Goal: Task Accomplishment & Management: Manage account settings

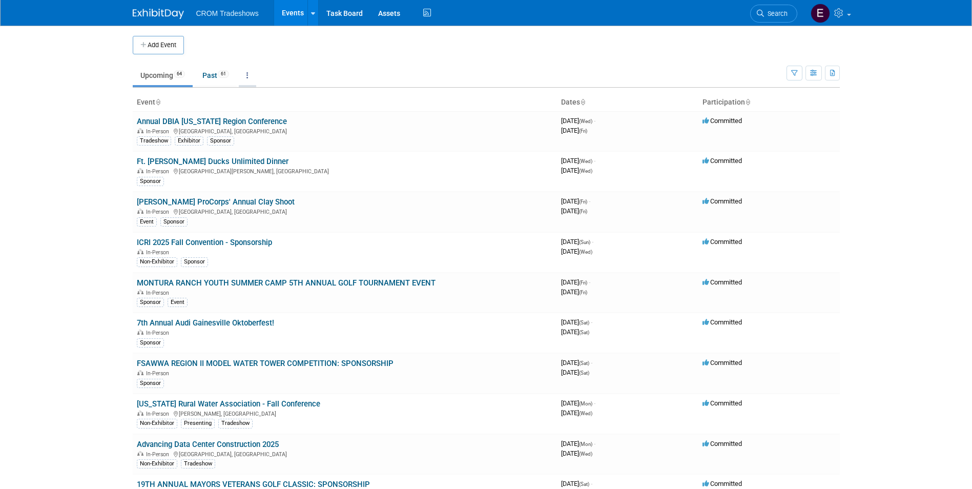
click at [248, 78] on link at bounding box center [247, 75] width 17 height 19
click at [253, 118] on link "Grouped Annually Events grouped by year" at bounding box center [279, 121] width 81 height 23
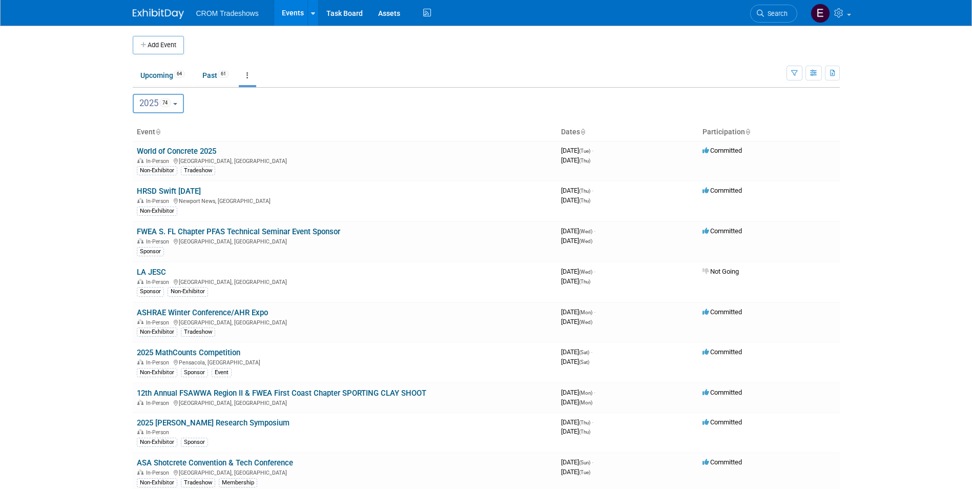
click at [171, 100] on span "74" at bounding box center [165, 102] width 12 height 9
click at [165, 163] on label "2026 38" at bounding box center [160, 169] width 44 height 17
click at [141, 166] on input "2026 38" at bounding box center [138, 169] width 7 height 7
select select "2026"
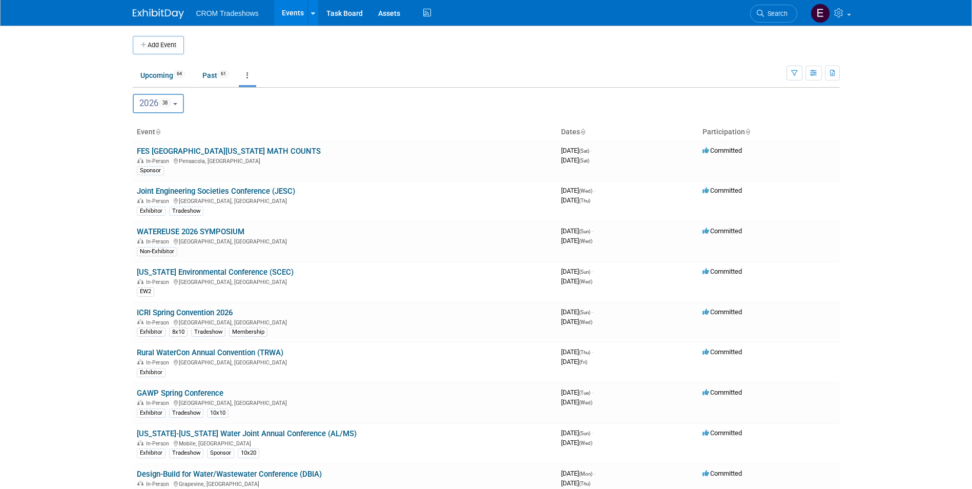
click at [176, 107] on button "2026 38" at bounding box center [159, 103] width 52 height 19
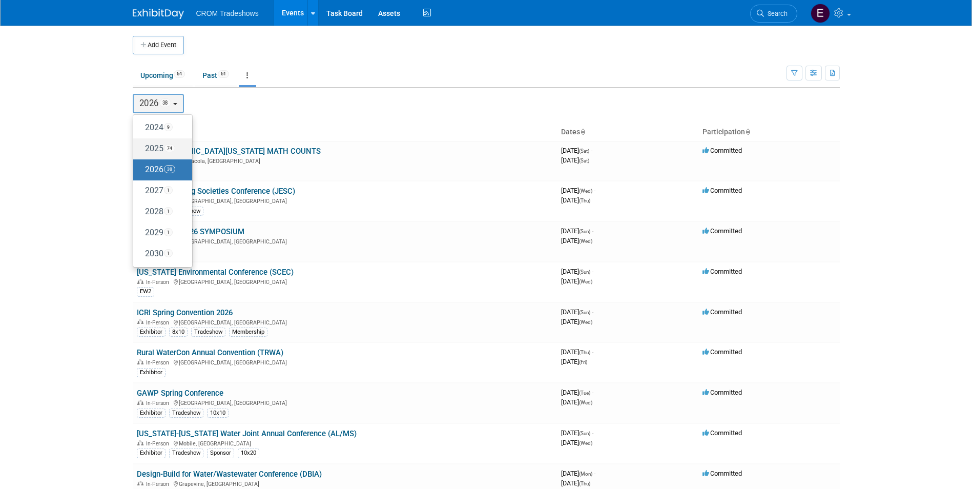
click at [168, 147] on span "74" at bounding box center [169, 148] width 11 height 8
click at [141, 147] on input "2025 74" at bounding box center [138, 148] width 7 height 7
select select "2025"
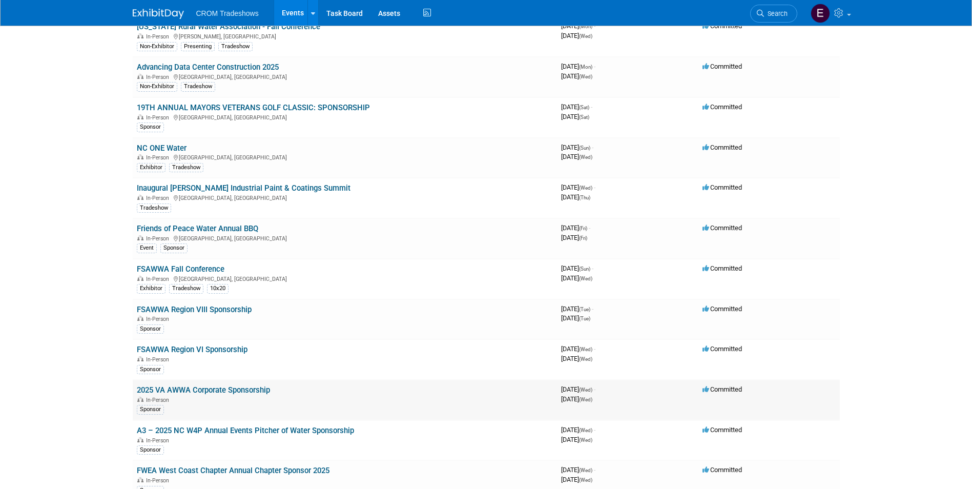
scroll to position [2481, 0]
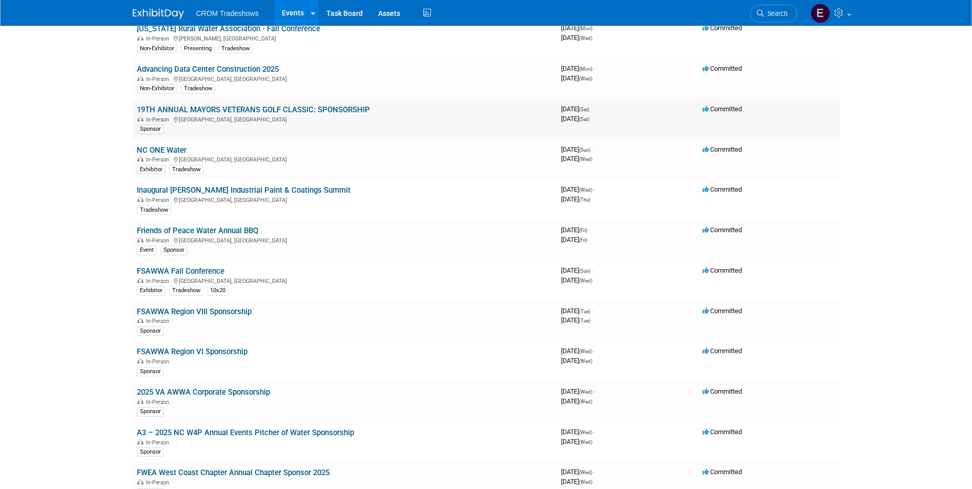
click at [280, 105] on link "19TH ANNUAL MAYORS VETERANS GOLF CLASSIC: SPONSORSHIP" at bounding box center [253, 109] width 233 height 9
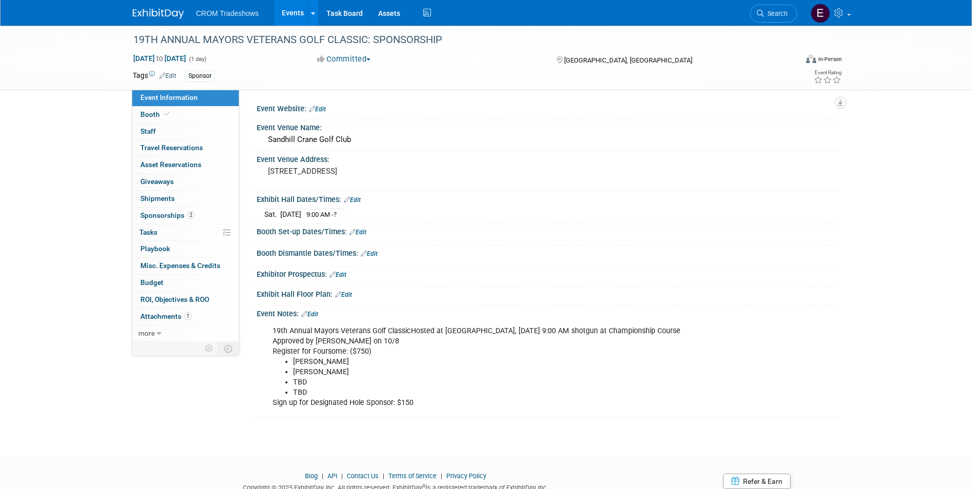
click at [316, 315] on link "Edit" at bounding box center [309, 314] width 17 height 7
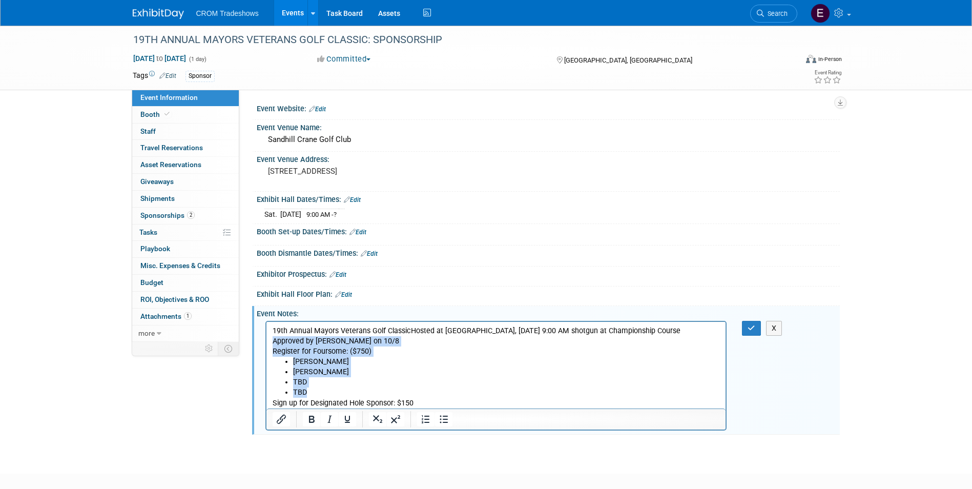
drag, startPoint x: 333, startPoint y: 390, endPoint x: 271, endPoint y: 345, distance: 76.0
click at [272, 345] on body "19th Annual Mayors Veterans Golf ClassicHosted at Sandhill Crane Golf ClubSatur…" at bounding box center [496, 366] width 449 height 83
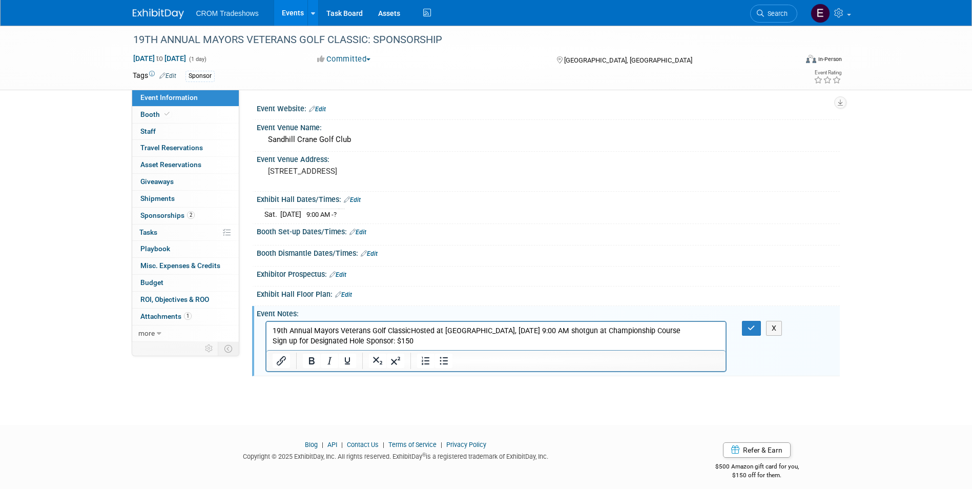
click at [284, 343] on p "Sign up for Designated Hole Sponsor: $150" at bounding box center [496, 341] width 448 height 10
click at [288, 343] on p "Sign up for Designated Hole Sponsor: $150" at bounding box center [496, 341] width 448 height 10
click at [443, 337] on p "Signed up for Designated Hole Sponsor: $150" at bounding box center [496, 341] width 448 height 10
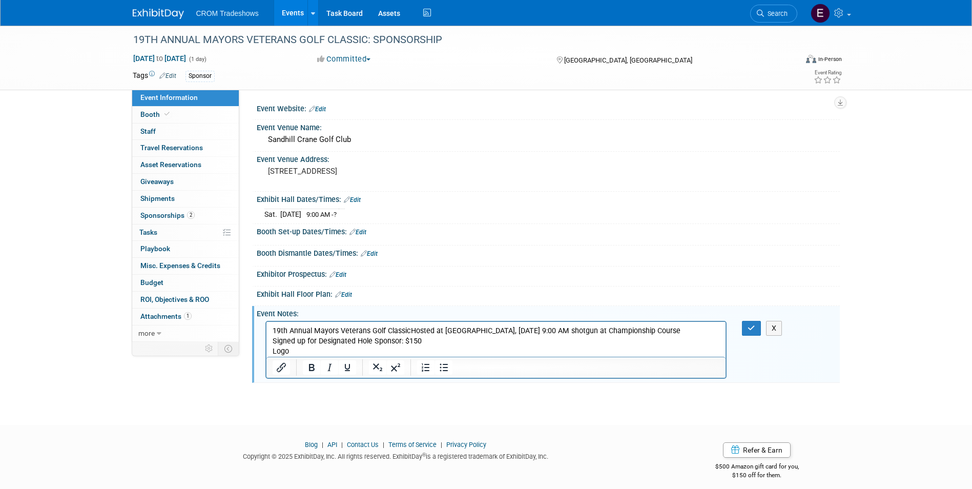
click at [399, 343] on p "Signed up for Designated Hole Sponsor: $150" at bounding box center [496, 341] width 448 height 10
click at [374, 349] on p "Logo" at bounding box center [496, 351] width 448 height 10
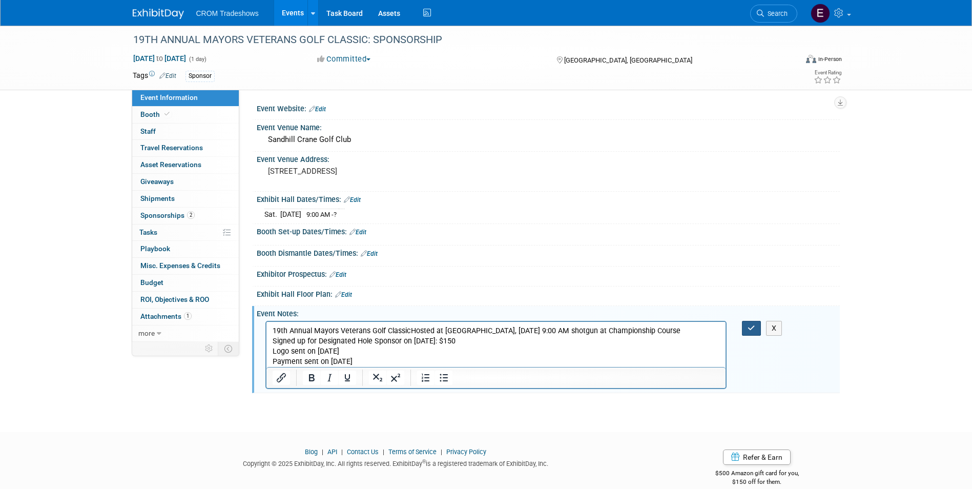
click at [750, 334] on button "button" at bounding box center [751, 328] width 19 height 15
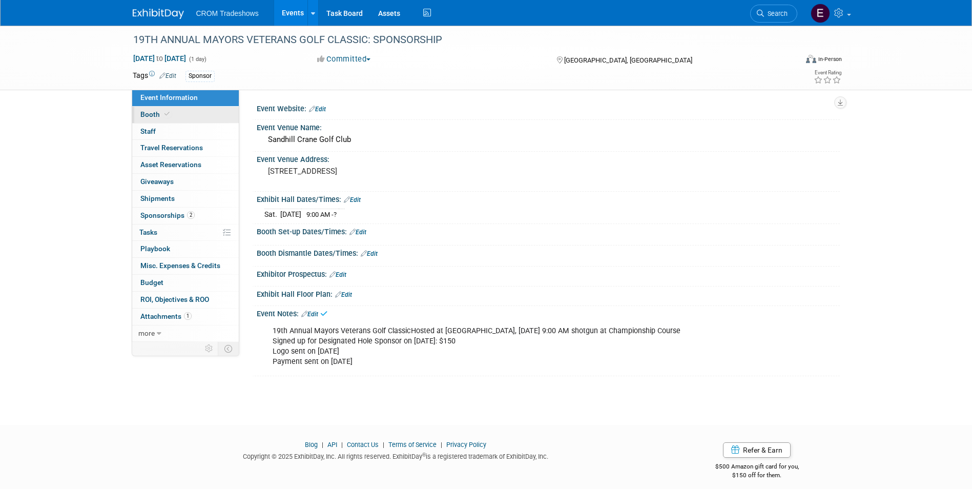
click at [173, 116] on link "Booth" at bounding box center [185, 115] width 107 height 16
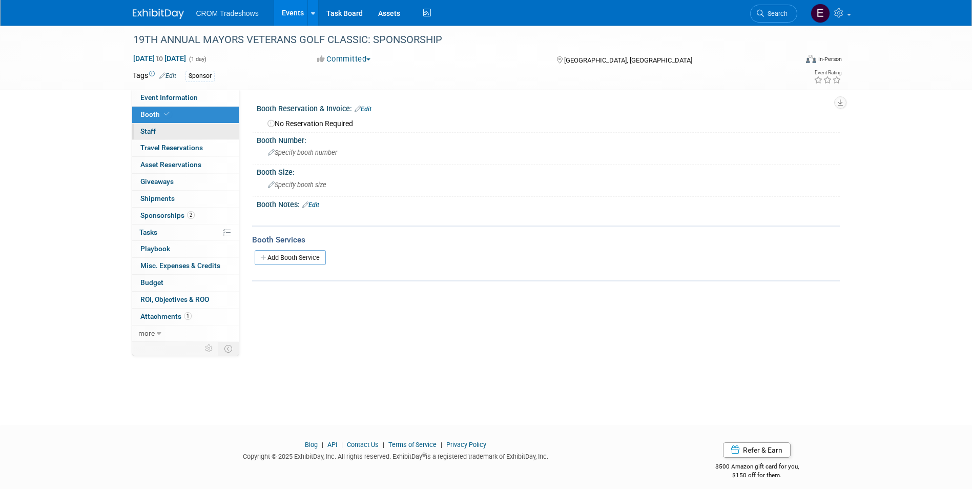
click at [171, 132] on link "0 Staff 0" at bounding box center [185, 132] width 107 height 16
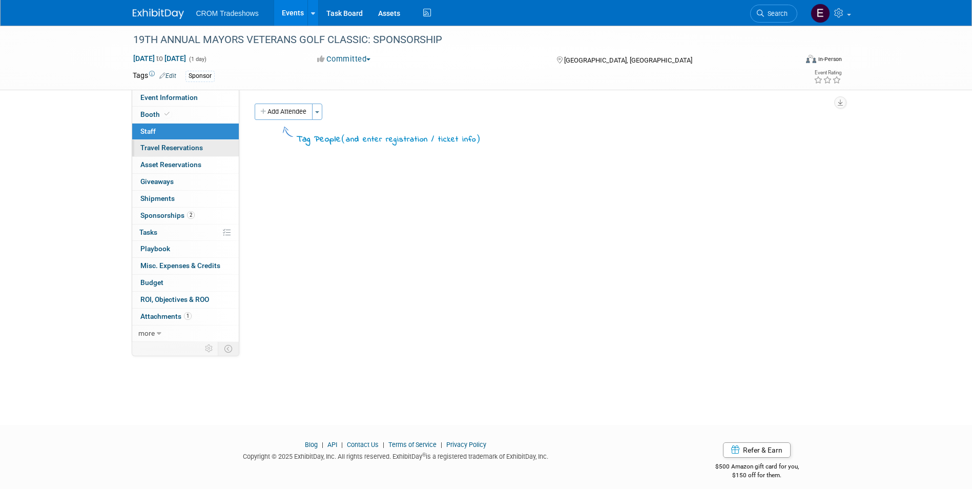
click at [169, 144] on span "Travel Reservations 0" at bounding box center [171, 148] width 63 height 8
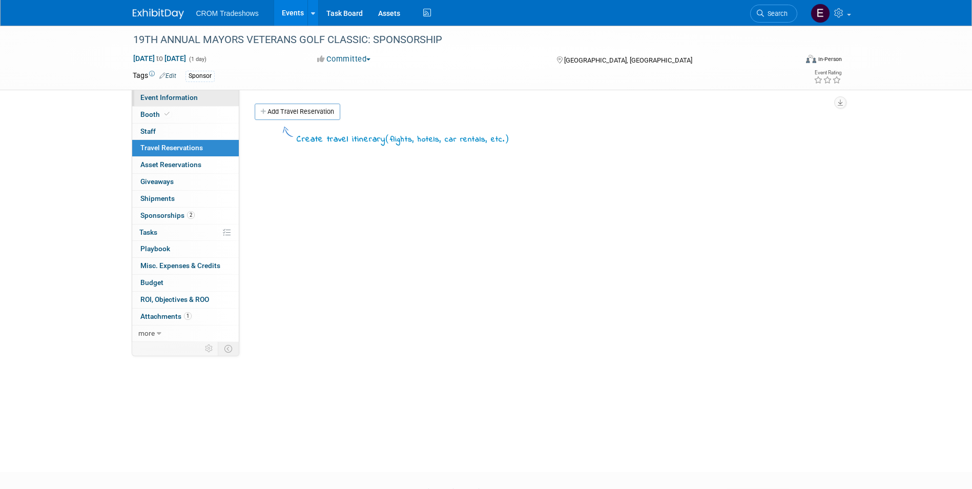
click at [175, 99] on span "Event Information" at bounding box center [168, 97] width 57 height 8
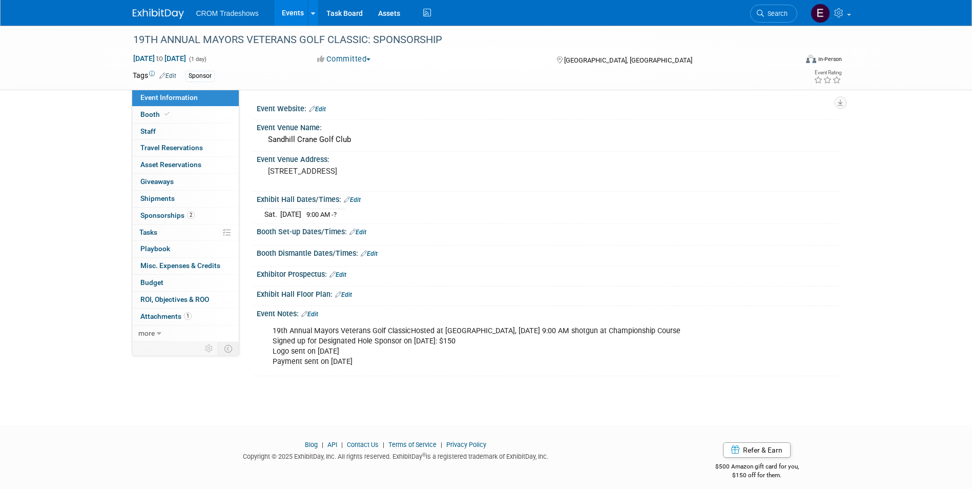
click at [175, 77] on link "Edit" at bounding box center [167, 75] width 17 height 7
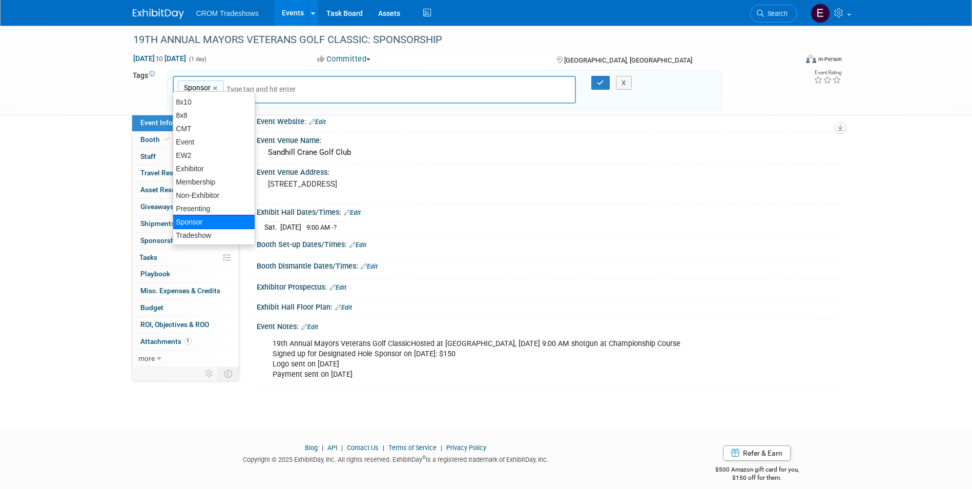
scroll to position [23, 0]
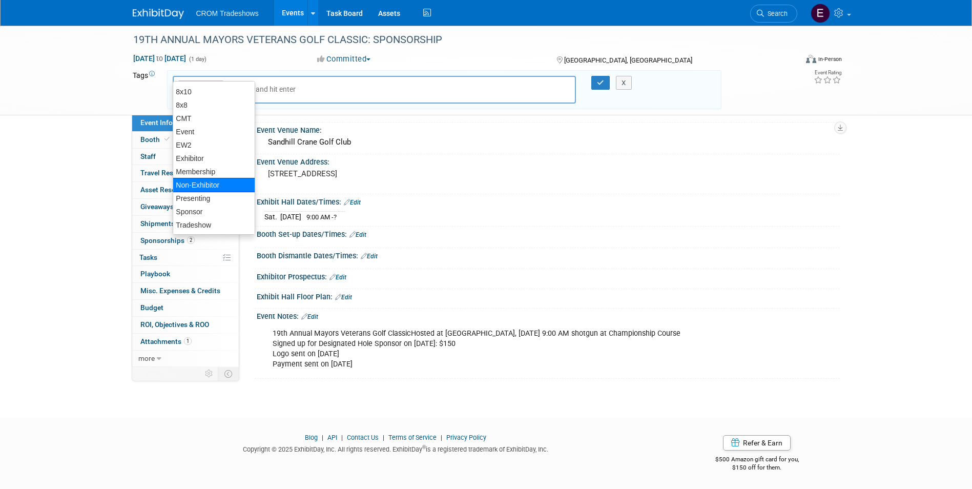
click at [213, 186] on div "Non-Exhibitor" at bounding box center [214, 185] width 83 height 14
type input "Sponsor, Non-Exhibitor"
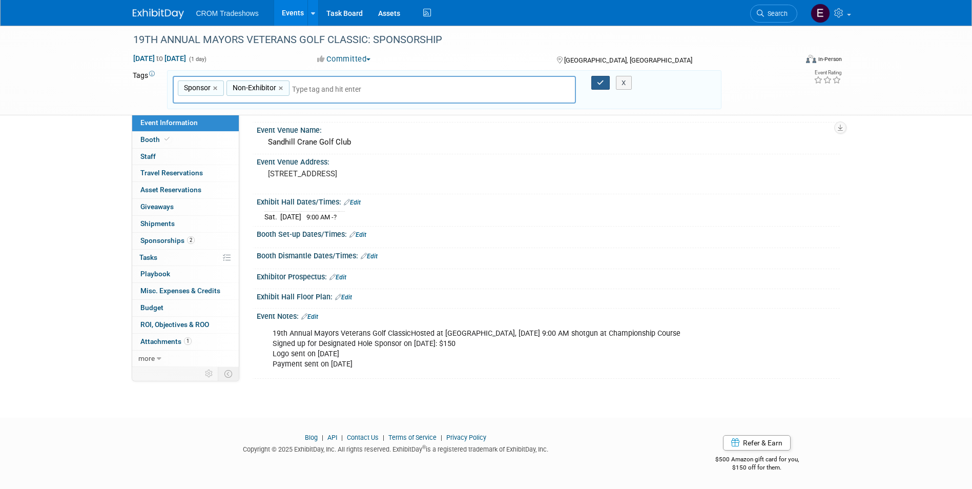
click at [597, 81] on button "button" at bounding box center [600, 83] width 18 height 14
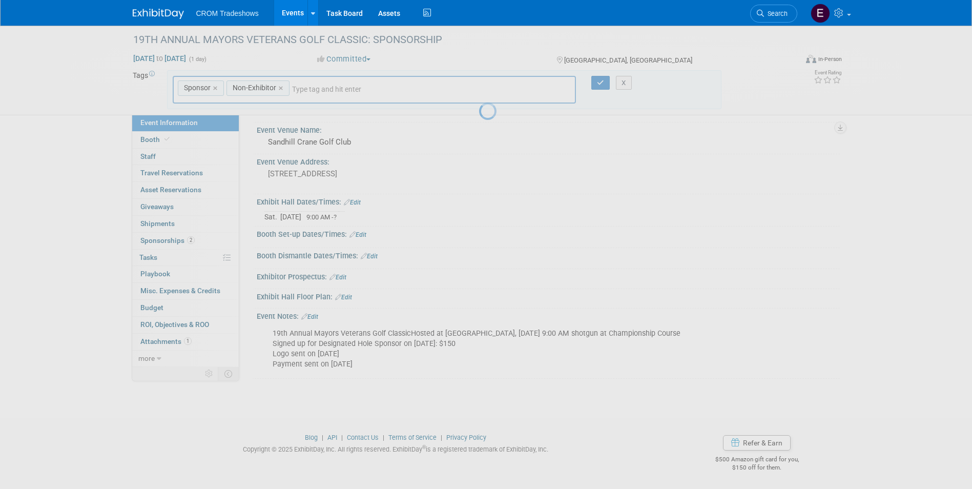
scroll to position [8, 0]
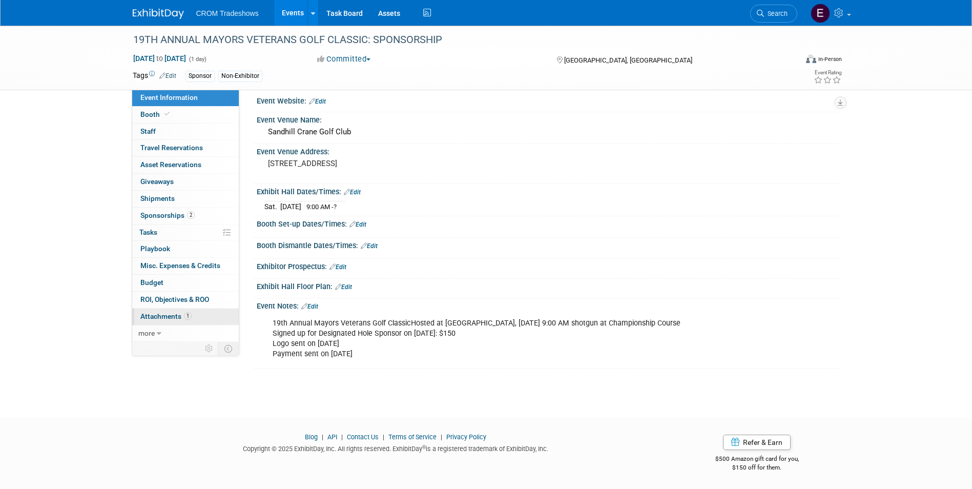
click at [191, 319] on span "Attachments 1" at bounding box center [165, 316] width 51 height 8
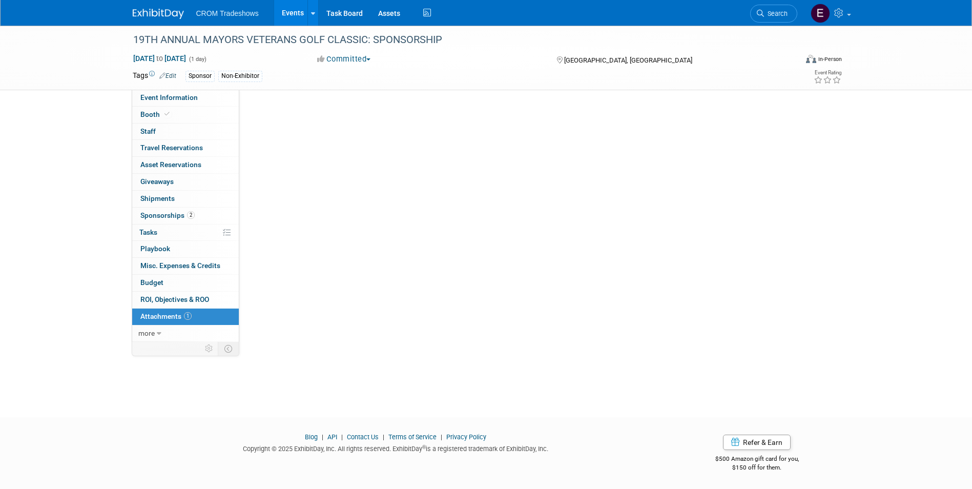
scroll to position [0, 0]
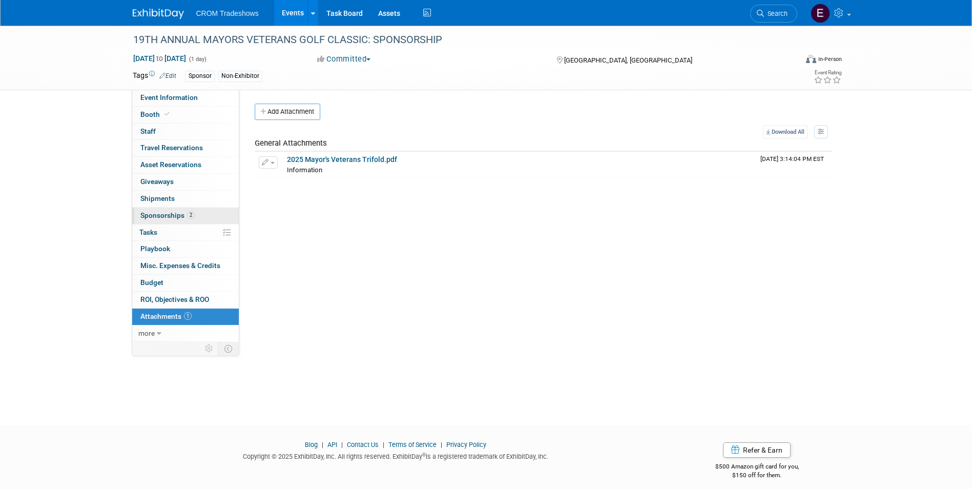
click at [188, 218] on span "2" at bounding box center [191, 215] width 8 height 8
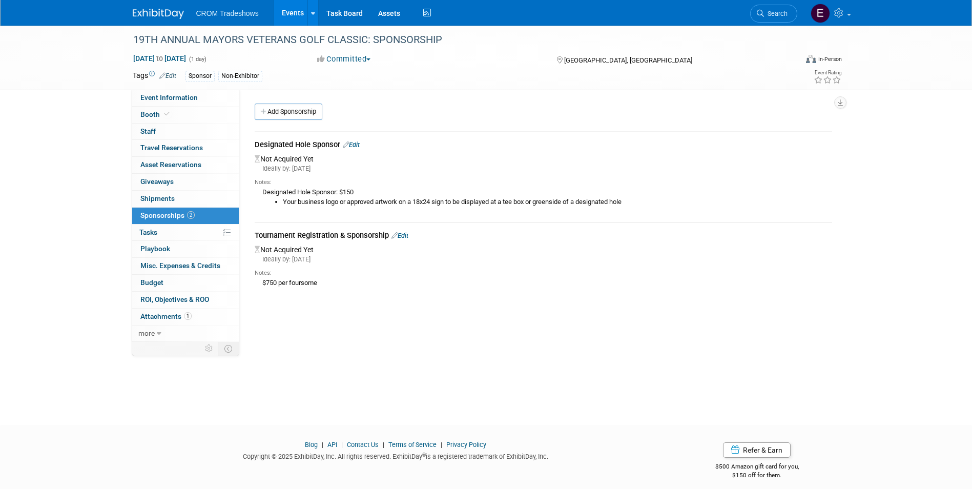
click at [356, 147] on link "Edit" at bounding box center [351, 145] width 17 height 8
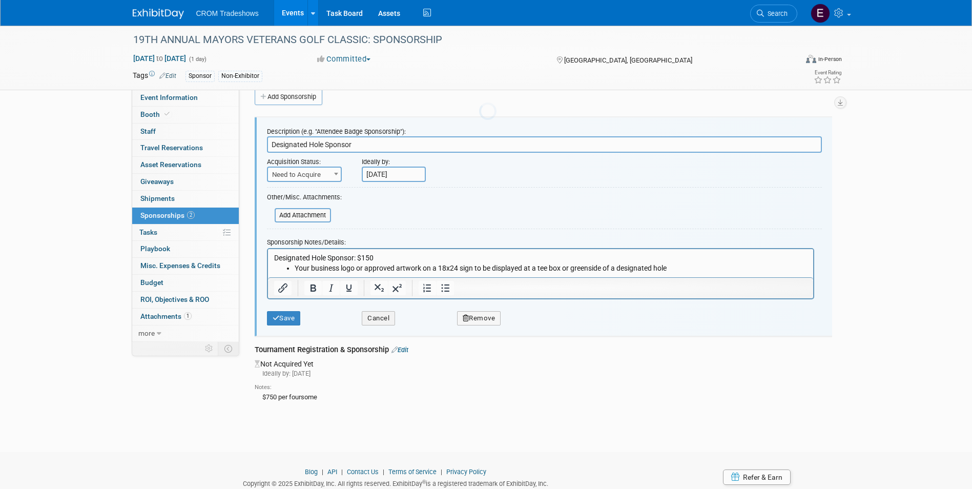
scroll to position [15, 0]
click at [329, 170] on span "Need to Acquire" at bounding box center [304, 174] width 73 height 14
select select "2"
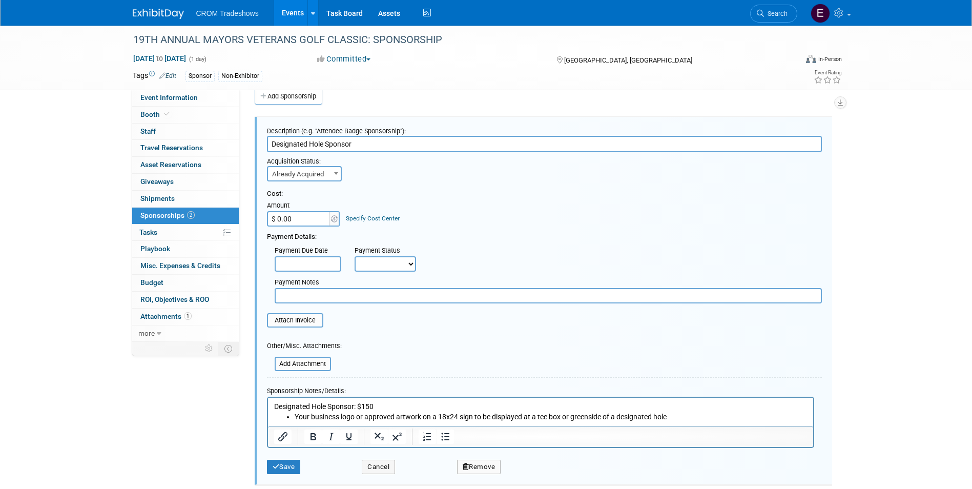
click at [310, 216] on input "$ 0.00" at bounding box center [299, 218] width 64 height 15
type input "$ 150.00"
click at [395, 265] on select "Not Paid Yet Partially Paid Paid in Full" at bounding box center [386, 263] width 62 height 15
select select "1"
click at [355, 256] on select "Not Paid Yet Partially Paid Paid in Full" at bounding box center [386, 263] width 62 height 15
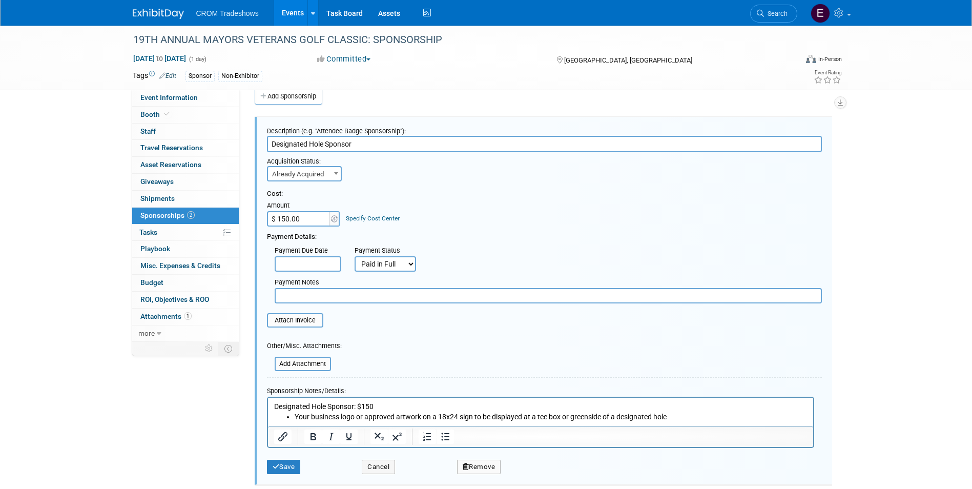
click at [299, 271] on body "CROM Tradeshows Events Add Event Bulk Upload Events Shareable Event Boards Rece…" at bounding box center [486, 229] width 972 height 489
click at [538, 268] on div "Payment Due Date Payment Status Not Paid Yet Partially Paid Paid in Full Next P…" at bounding box center [544, 257] width 570 height 30
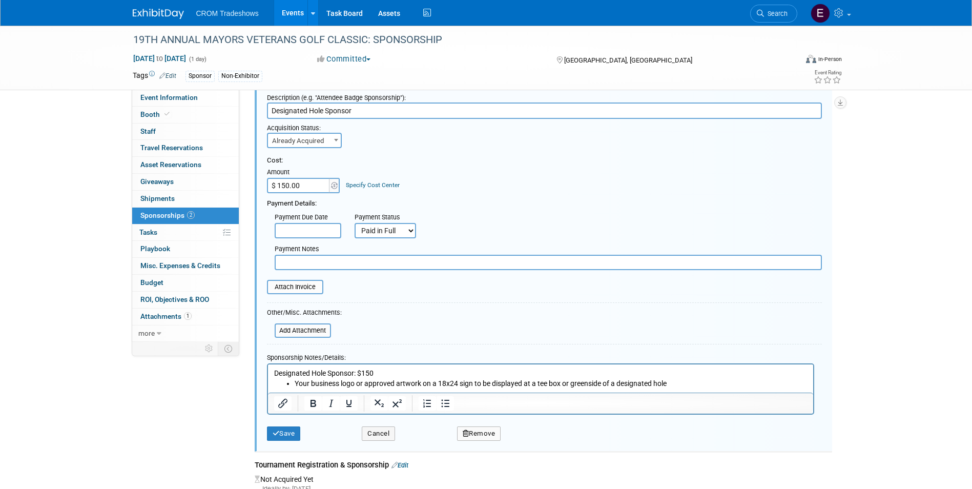
scroll to position [67, 0]
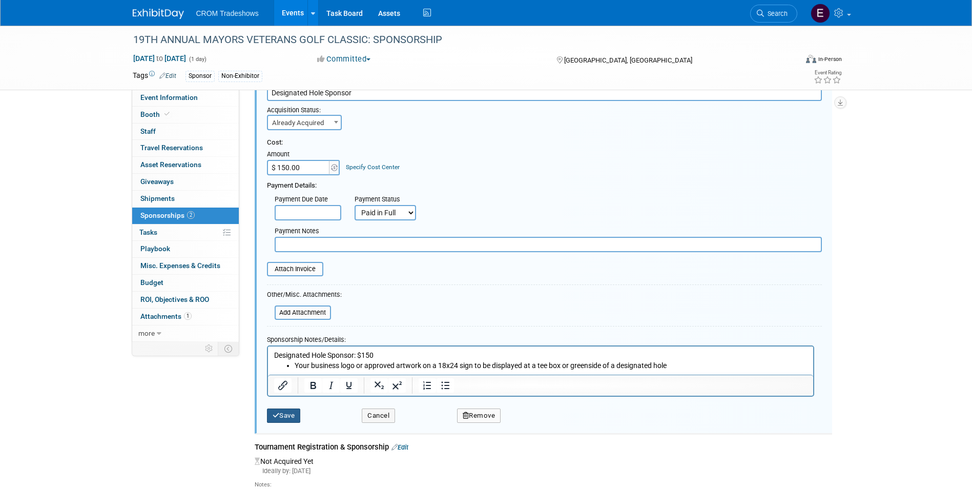
click at [293, 412] on button "Save" at bounding box center [284, 415] width 34 height 14
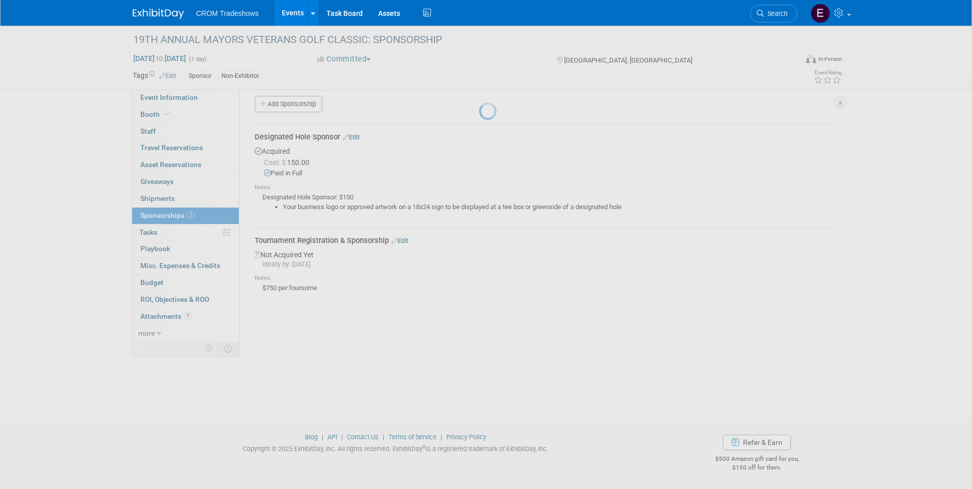
scroll to position [8, 0]
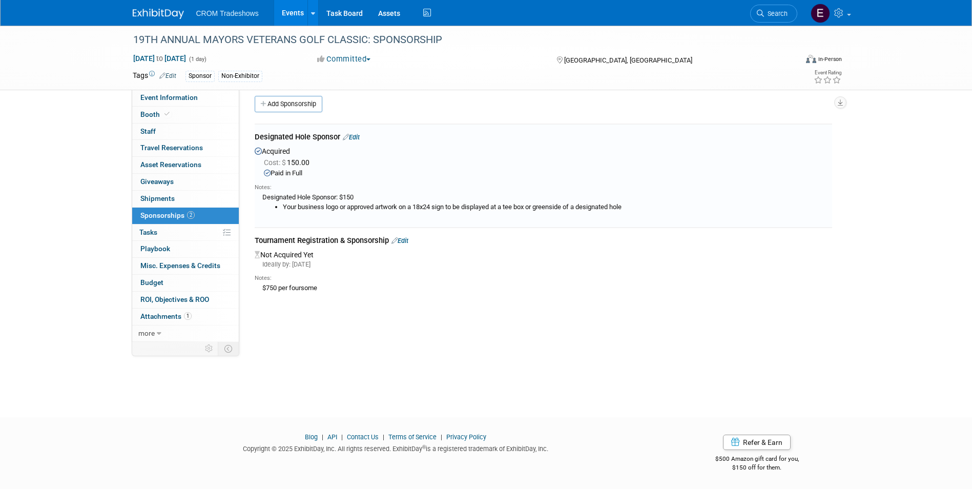
click at [408, 241] on link "Edit" at bounding box center [400, 241] width 17 height 8
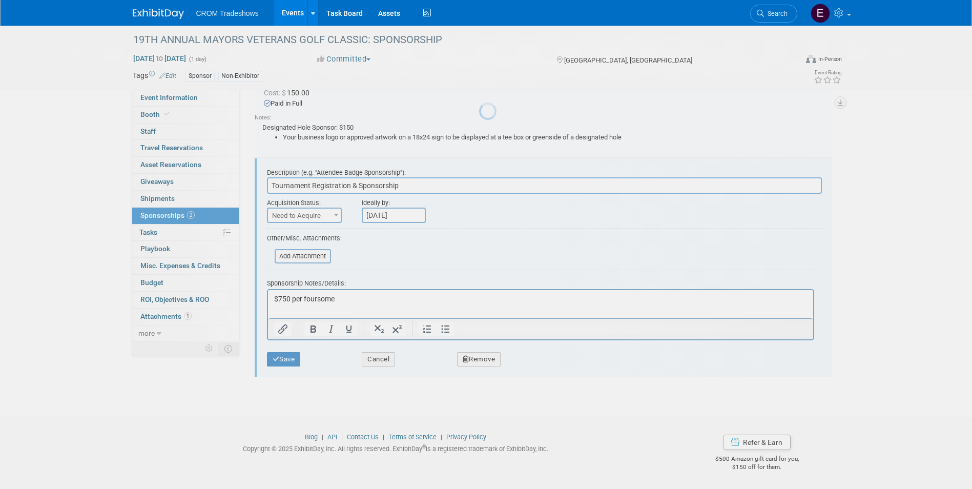
scroll to position [0, 0]
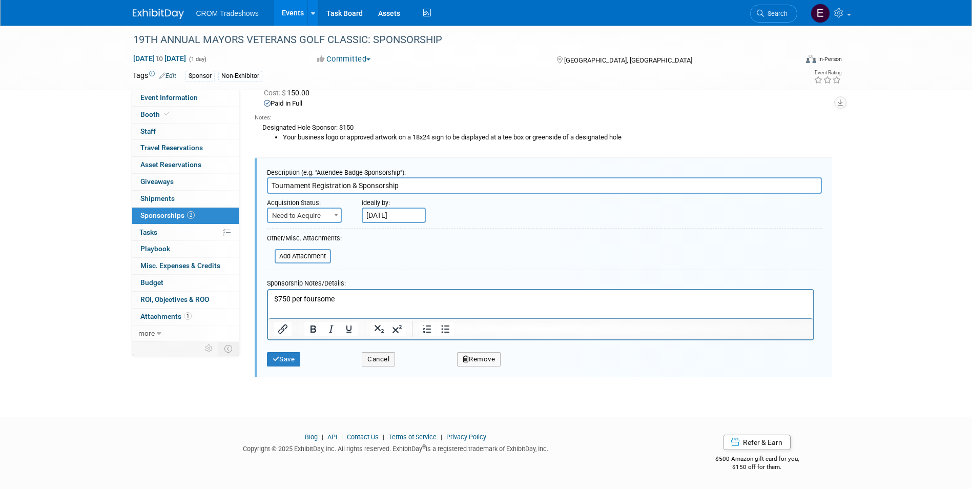
click at [486, 359] on button "Remove" at bounding box center [479, 359] width 44 height 14
click at [534, 375] on link "Yes" at bounding box center [536, 367] width 30 height 16
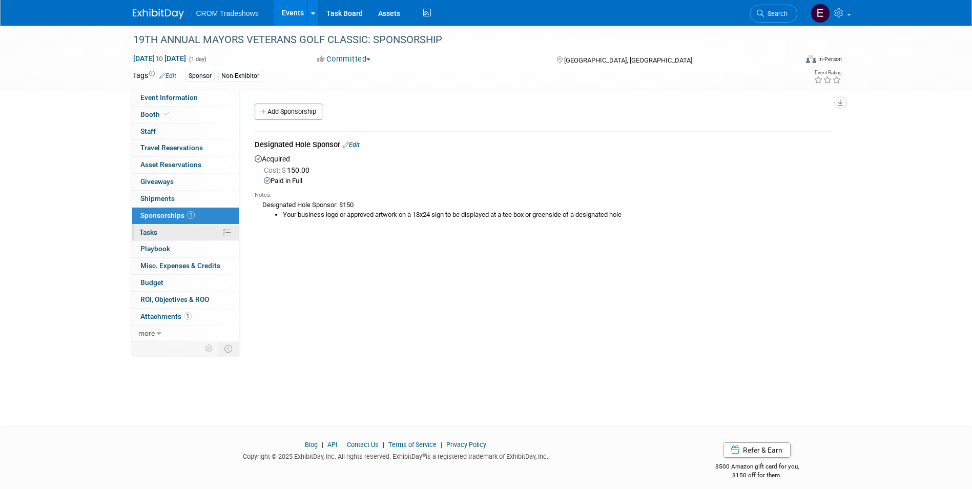
click at [189, 235] on link "0% Tasks 0%" at bounding box center [185, 232] width 107 height 16
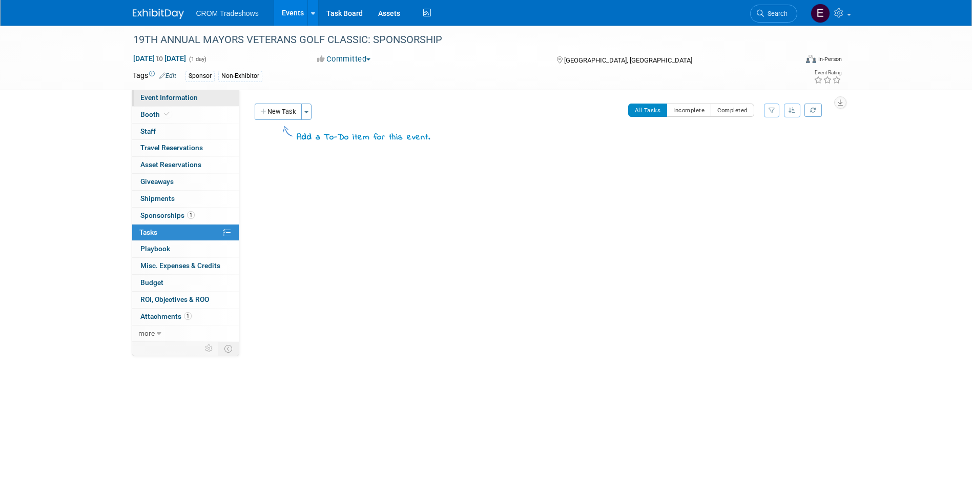
click at [183, 99] on span "Event Information" at bounding box center [168, 97] width 57 height 8
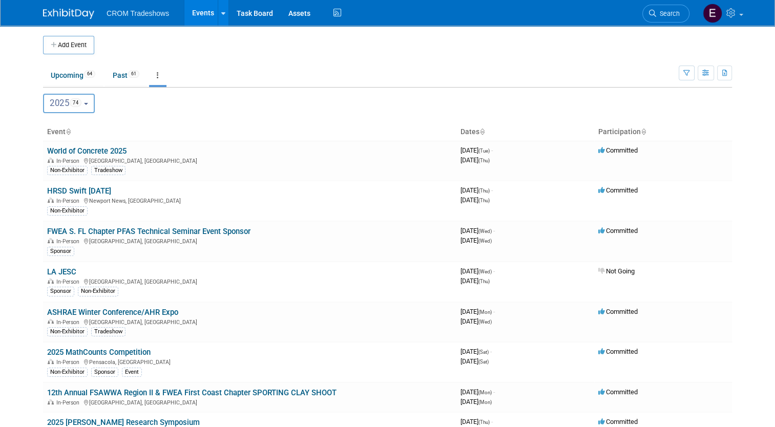
click at [83, 106] on button "2025 74" at bounding box center [69, 103] width 52 height 19
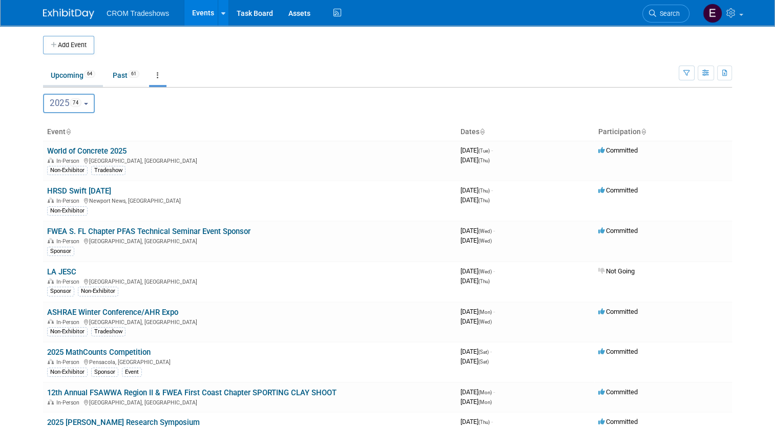
click at [73, 72] on link "Upcoming 64" at bounding box center [73, 75] width 60 height 19
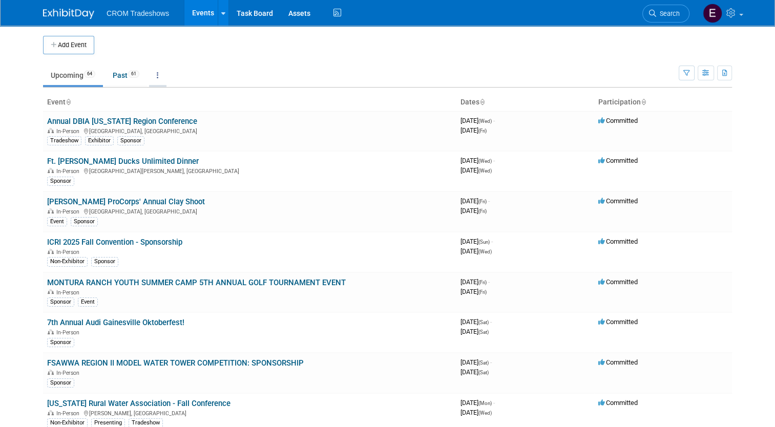
click at [155, 75] on link at bounding box center [157, 75] width 17 height 19
click at [162, 124] on span "Events grouped by year" at bounding box center [189, 126] width 61 height 8
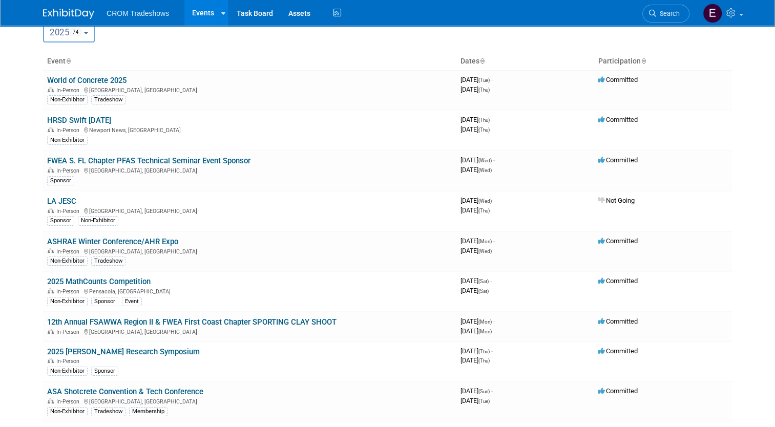
scroll to position [72, 0]
click at [73, 34] on span "74" at bounding box center [76, 31] width 12 height 9
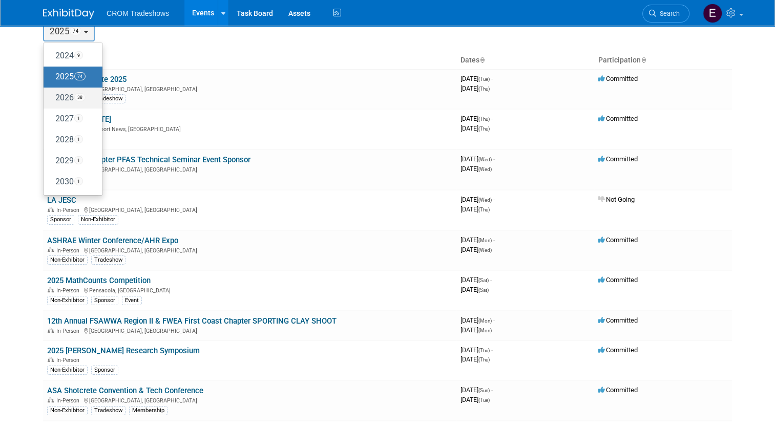
click at [58, 95] on label "2026 38" at bounding box center [71, 98] width 44 height 17
click at [52, 95] on input "2026 38" at bounding box center [48, 97] width 7 height 7
select select "2026"
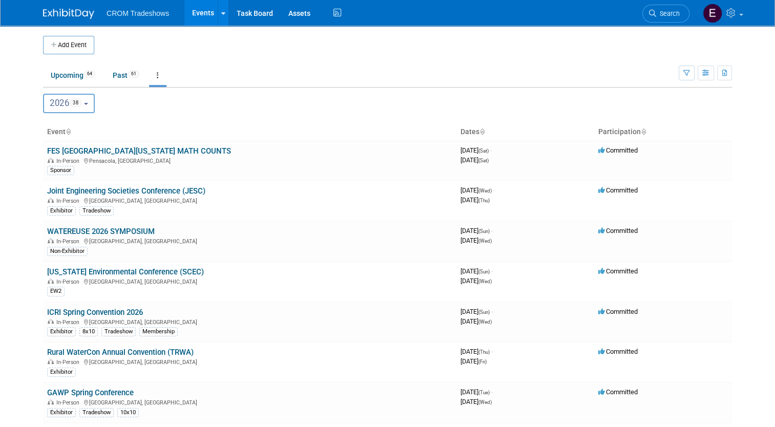
click at [80, 106] on button "2026 38" at bounding box center [69, 103] width 52 height 19
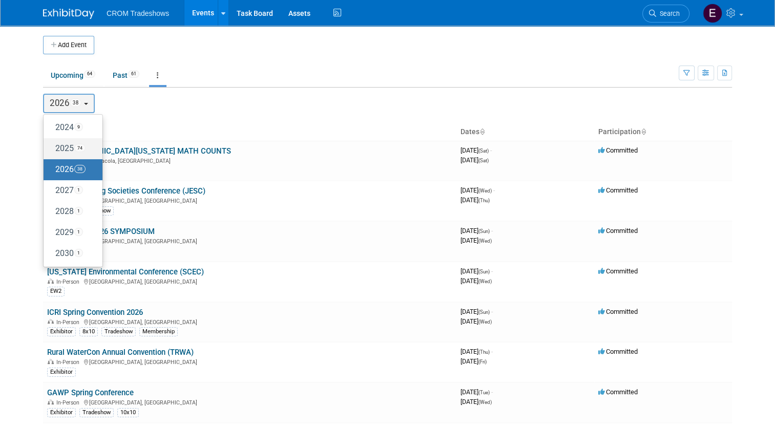
click at [74, 147] on span "74" at bounding box center [79, 148] width 11 height 8
click at [52, 147] on input "2025 74" at bounding box center [48, 148] width 7 height 7
select select "2025"
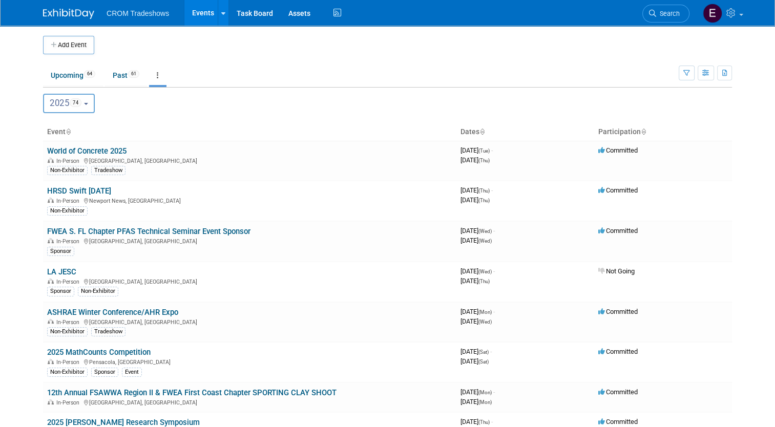
click at [187, 113] on div "2024 <span class="tabBadge yearBadge" >9</span> 2025 <span class="tabBadge year…" at bounding box center [387, 103] width 689 height 30
click at [72, 72] on link "Upcoming 64" at bounding box center [73, 75] width 60 height 19
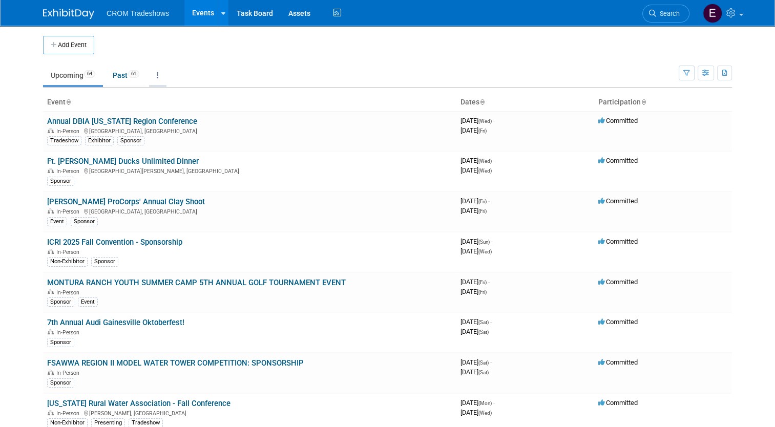
click at [159, 74] on link at bounding box center [157, 75] width 17 height 19
click at [173, 118] on link "Grouped Annually Events grouped by year" at bounding box center [189, 121] width 81 height 23
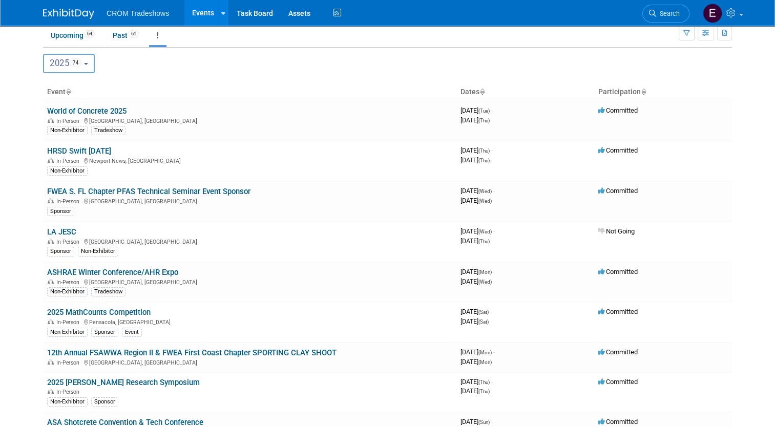
scroll to position [39, 0]
click at [84, 36] on span "64" at bounding box center [89, 35] width 11 height 8
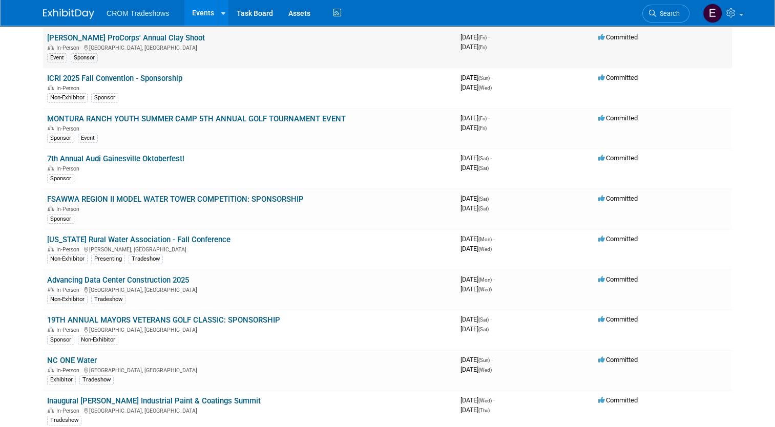
scroll to position [163, 0]
click at [231, 195] on link "FSAWWA REGION II MODEL WATER TOWER COMPETITION: SPONSORSHIP" at bounding box center [175, 199] width 257 height 9
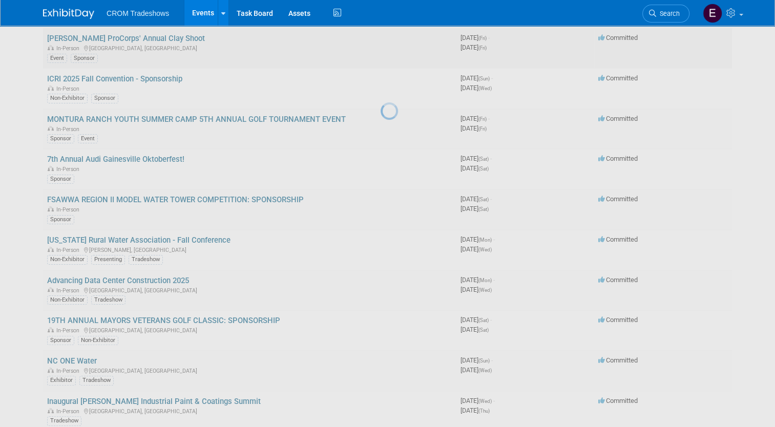
scroll to position [0, 0]
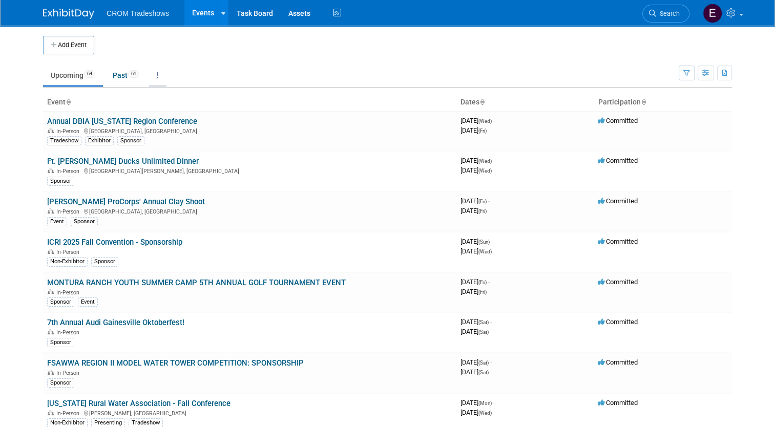
click at [157, 74] on icon at bounding box center [158, 75] width 2 height 7
click at [165, 121] on link "Grouped Annually Events grouped by year" at bounding box center [189, 121] width 81 height 23
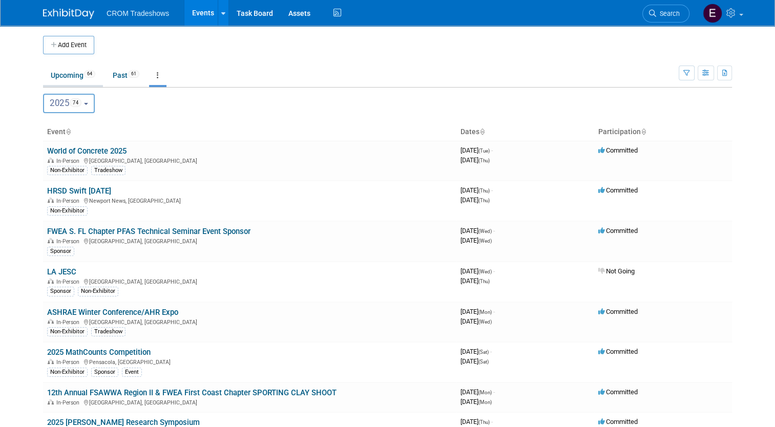
click at [76, 79] on link "Upcoming 64" at bounding box center [73, 75] width 60 height 19
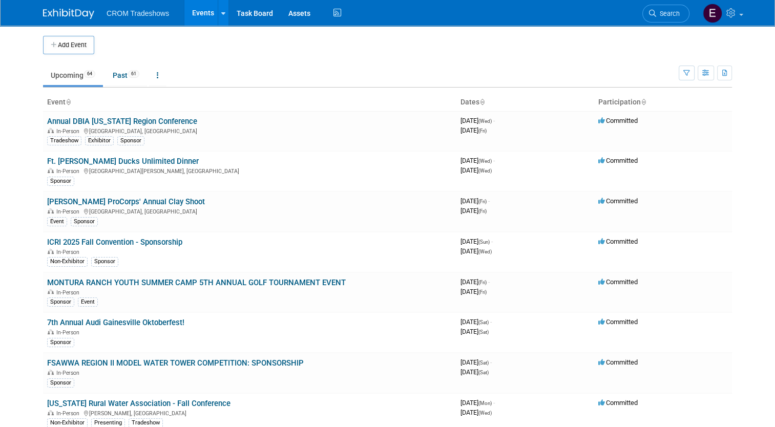
click at [72, 75] on link "Upcoming 64" at bounding box center [73, 75] width 60 height 19
click at [137, 161] on link "Ft. [PERSON_NAME] Ducks Unlimited Dinner" at bounding box center [123, 161] width 152 height 9
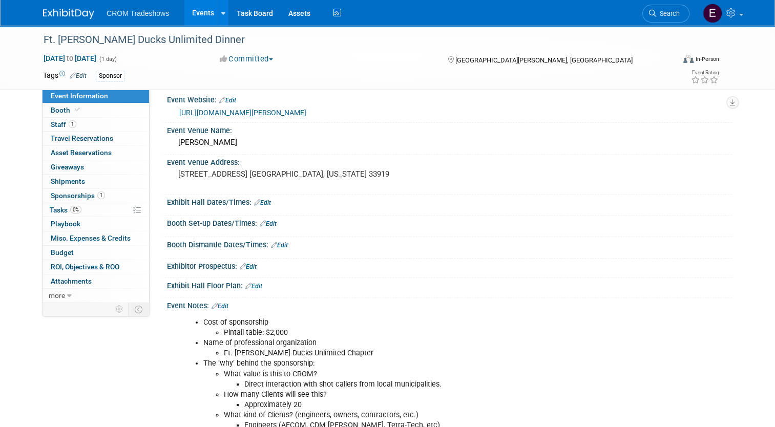
scroll to position [8, 0]
click at [79, 118] on link "1 Staff 1" at bounding box center [96, 125] width 107 height 14
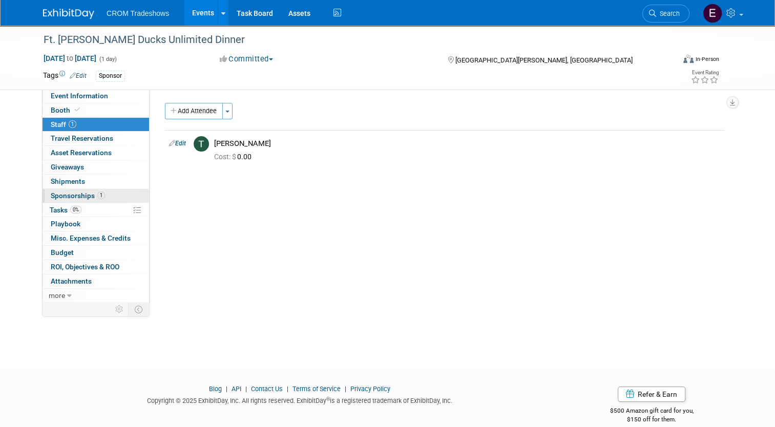
click at [74, 194] on span "Sponsorships 1" at bounding box center [78, 196] width 54 height 8
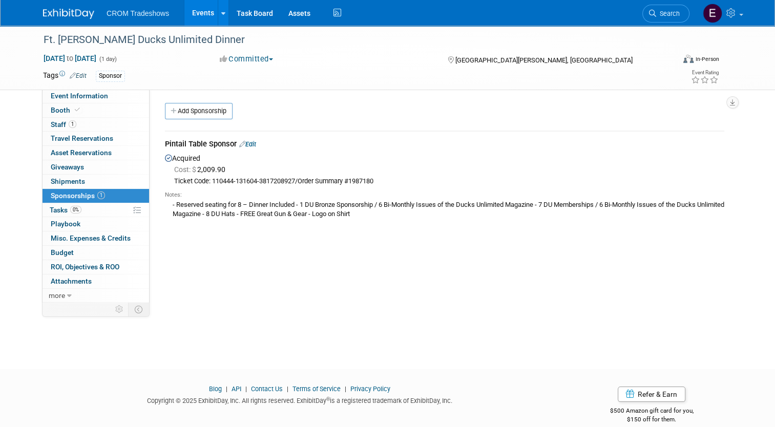
click at [203, 10] on link "Events" at bounding box center [203, 13] width 37 height 26
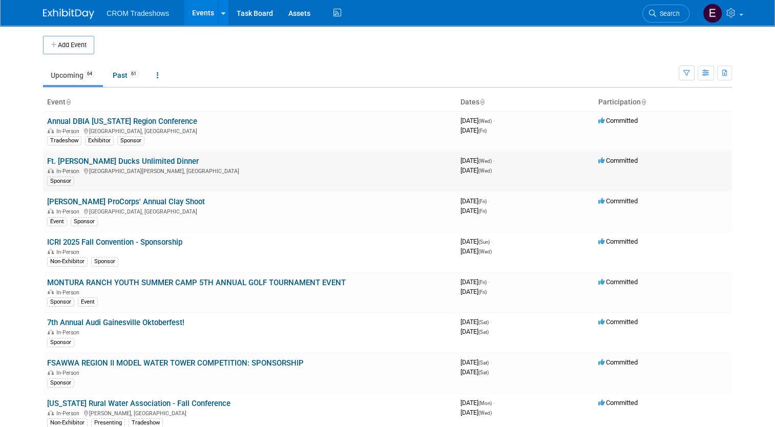
click at [117, 161] on link "Ft. [PERSON_NAME] Ducks Unlimited Dinner" at bounding box center [123, 161] width 152 height 9
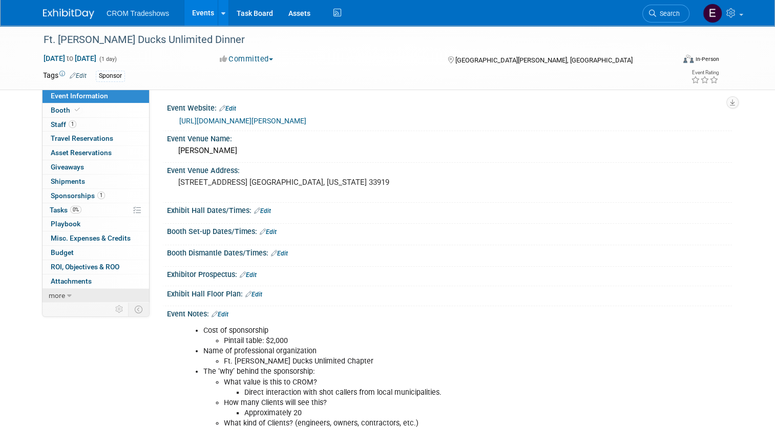
click at [90, 300] on link "more" at bounding box center [96, 296] width 107 height 14
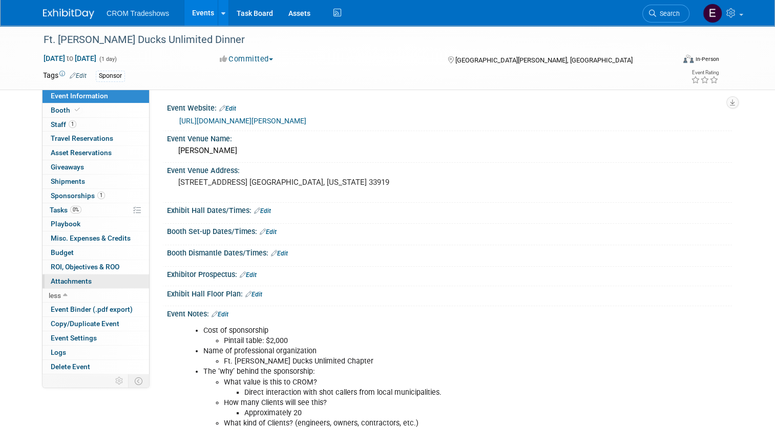
click at [94, 284] on link "0 Attachments 0" at bounding box center [96, 282] width 107 height 14
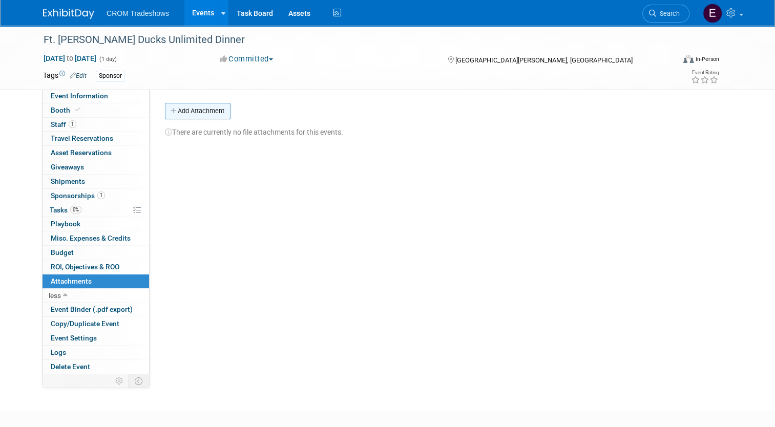
click at [195, 109] on button "Add Attachment" at bounding box center [198, 111] width 66 height 16
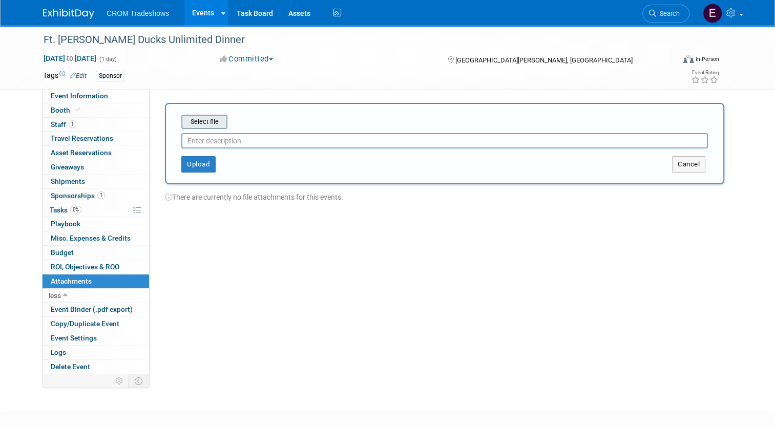
click at [201, 121] on input "file" at bounding box center [166, 122] width 122 height 12
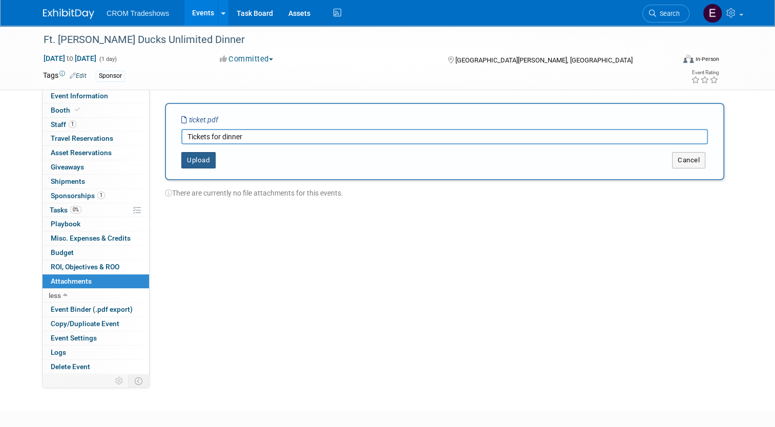
type input "Tickets for dinner"
click at [201, 160] on button "Upload" at bounding box center [198, 160] width 34 height 16
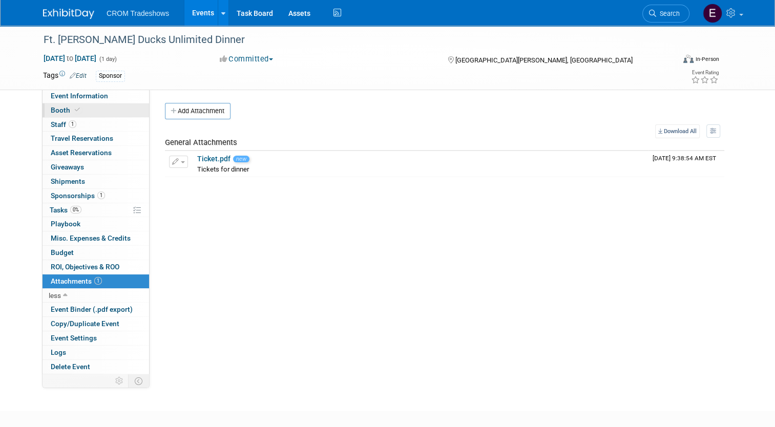
click at [84, 112] on link "Booth" at bounding box center [96, 111] width 107 height 14
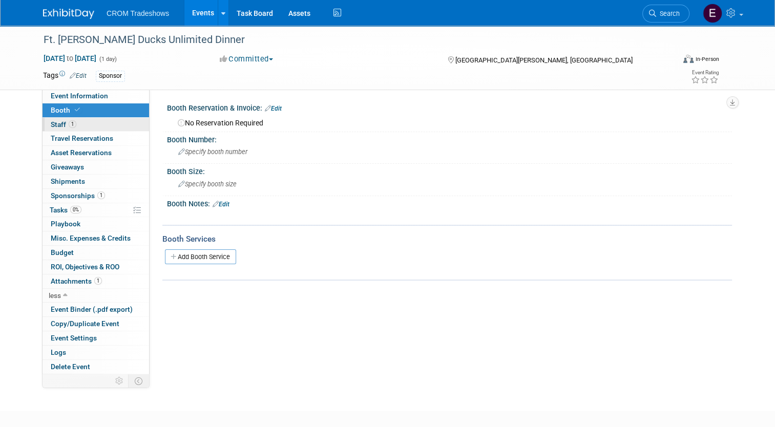
click at [83, 122] on link "1 Staff 1" at bounding box center [96, 125] width 107 height 14
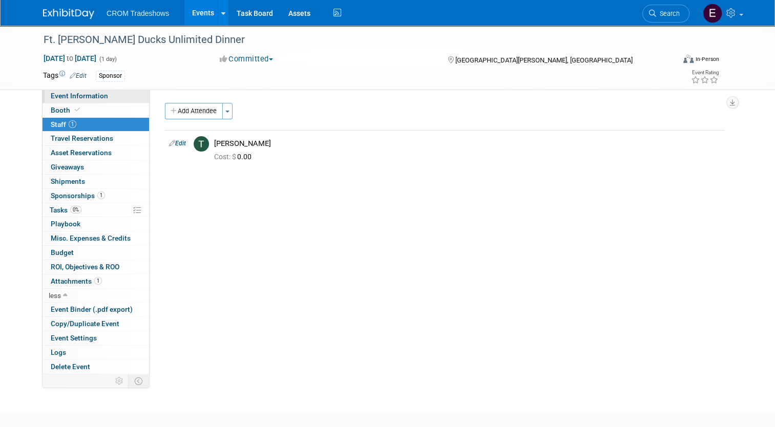
click at [88, 101] on link "Event Information" at bounding box center [96, 96] width 107 height 14
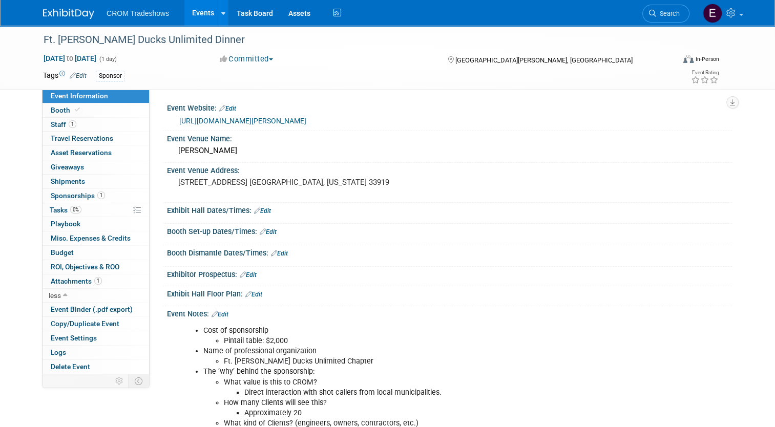
click at [203, 17] on link "Events" at bounding box center [203, 13] width 37 height 26
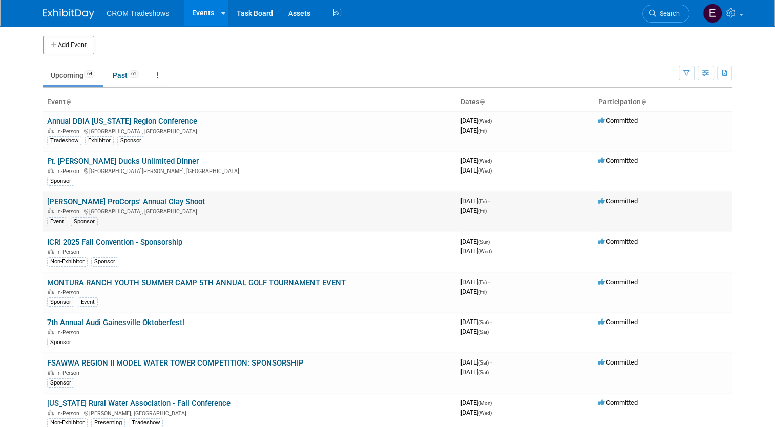
click at [122, 204] on link "[PERSON_NAME] ProCorps' Annual Clay Shoot" at bounding box center [126, 201] width 158 height 9
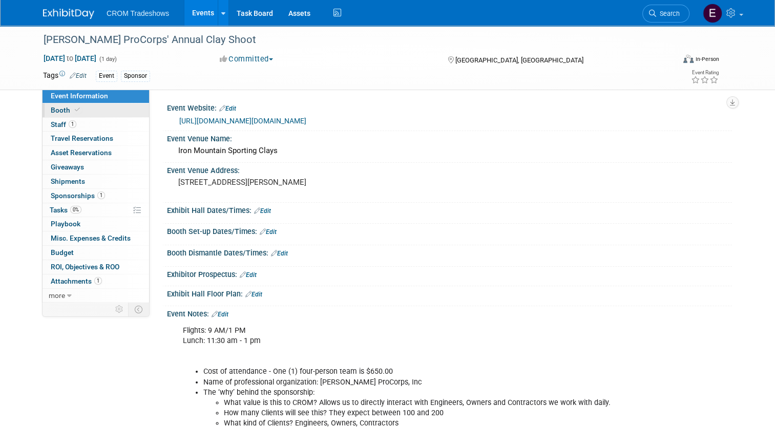
click at [90, 111] on link "Booth" at bounding box center [96, 111] width 107 height 14
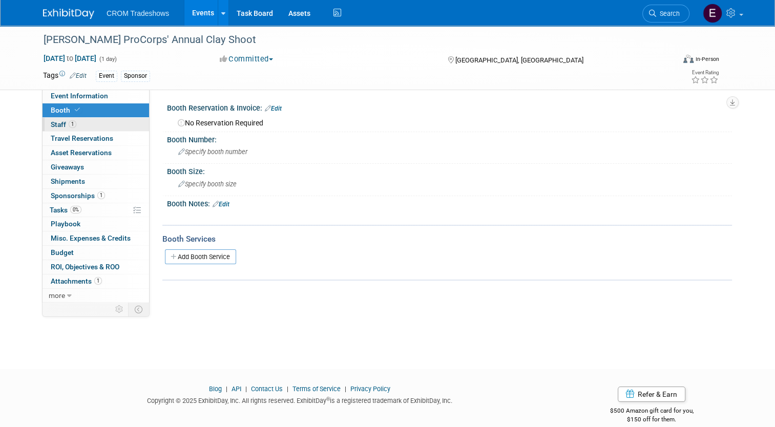
click at [91, 118] on link "1 Staff 1" at bounding box center [96, 125] width 107 height 14
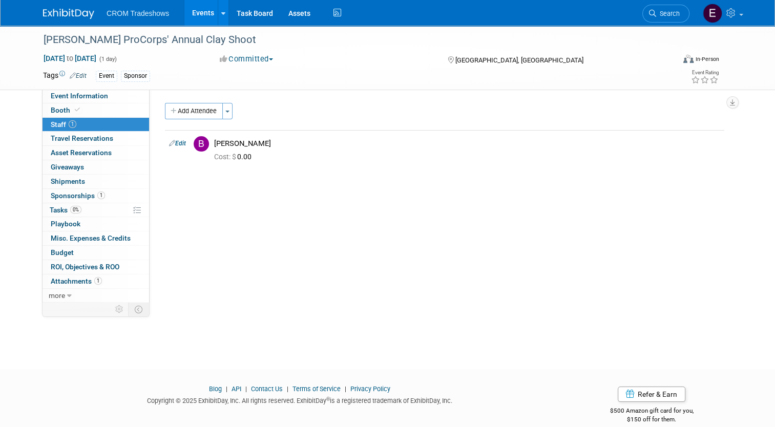
click at [198, 13] on link "Events" at bounding box center [203, 13] width 37 height 26
